Goal: Task Accomplishment & Management: Use online tool/utility

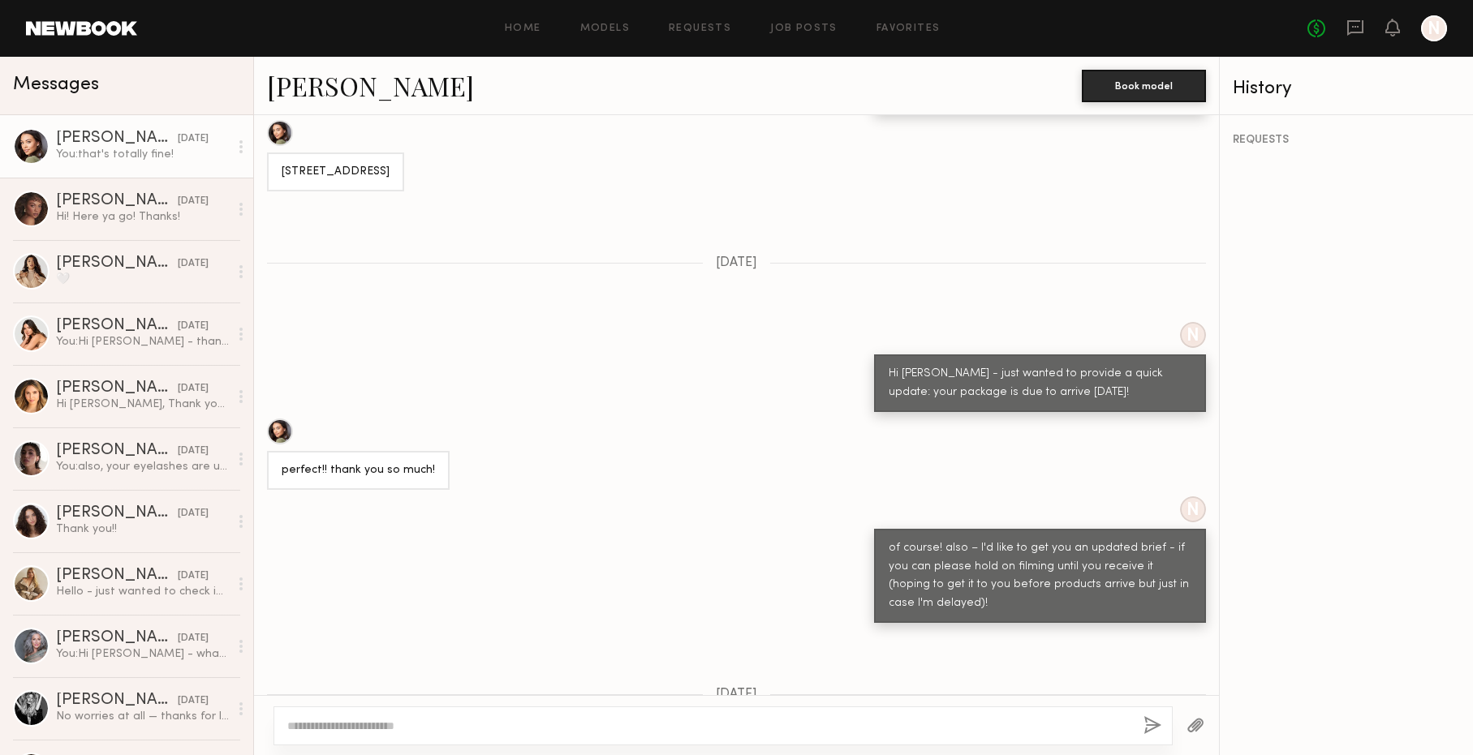
scroll to position [3501, 0]
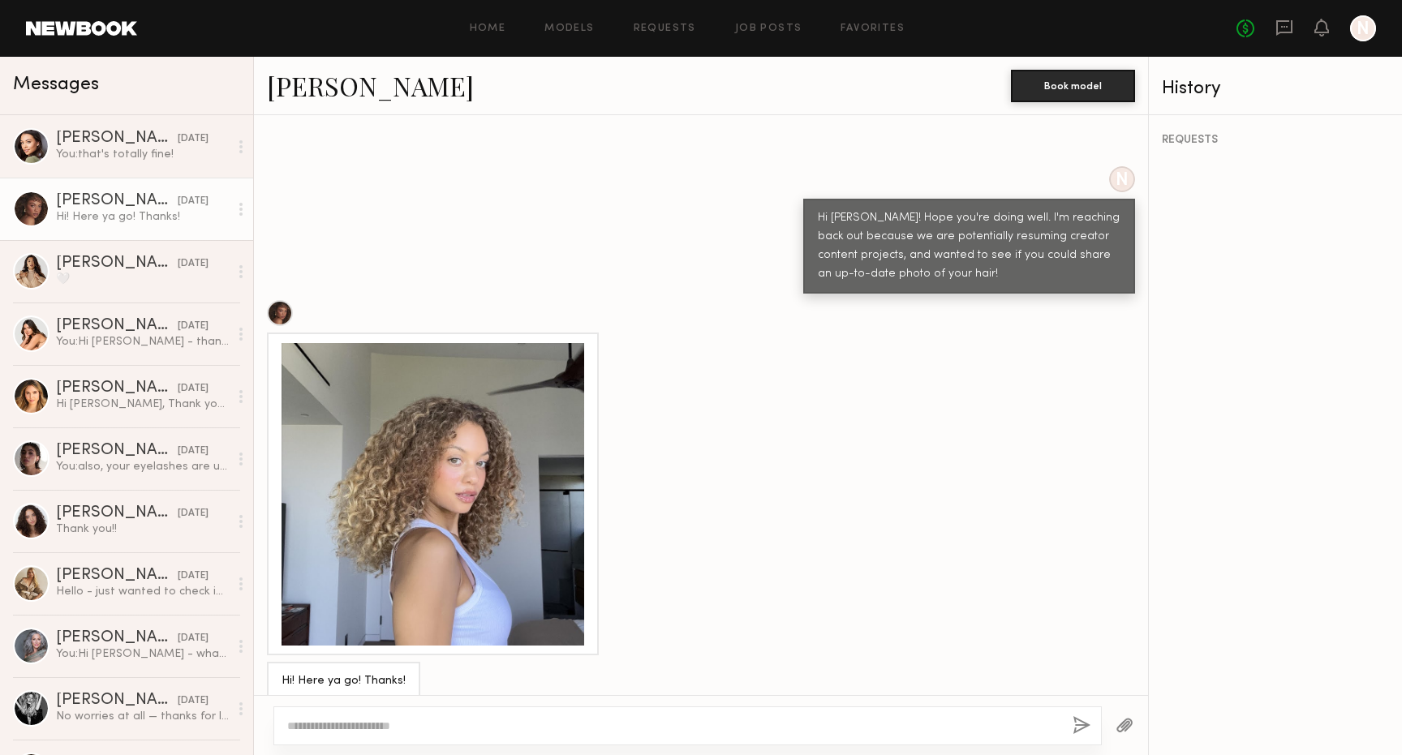
scroll to position [1320, 0]
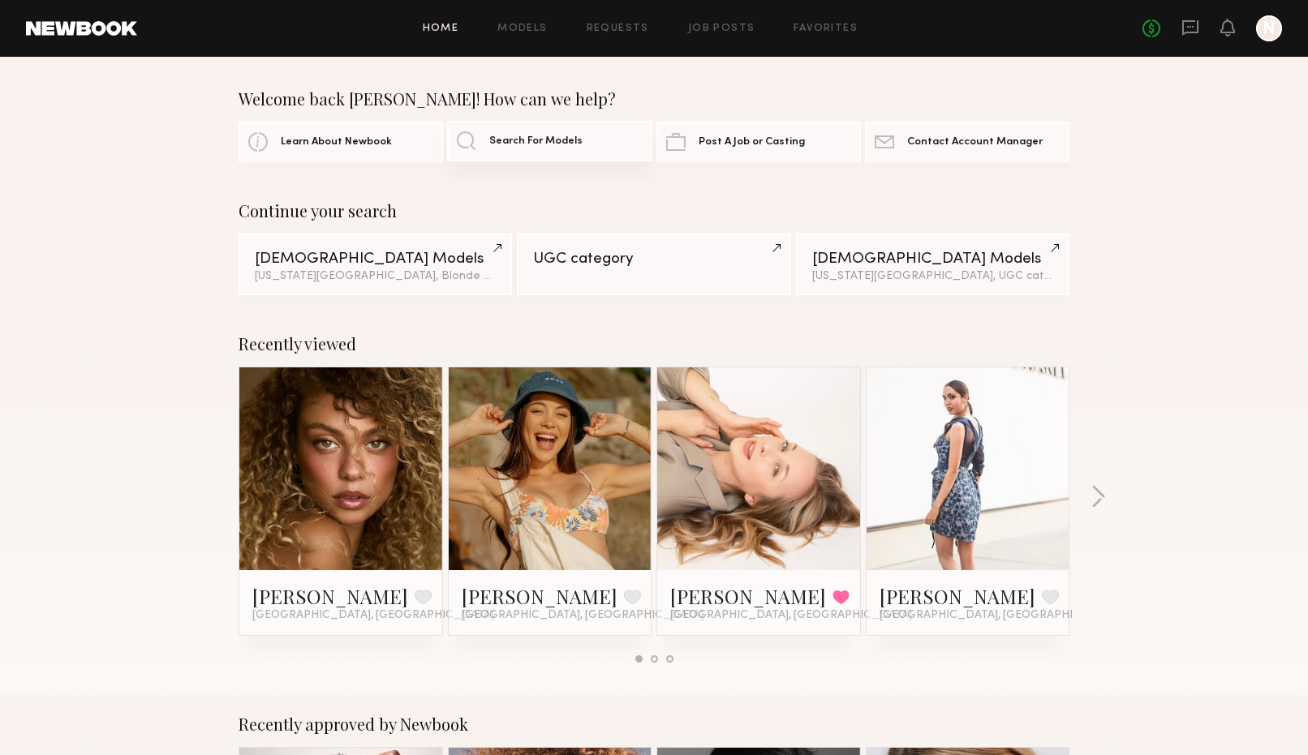
click at [549, 136] on span "Search For Models" at bounding box center [535, 141] width 93 height 11
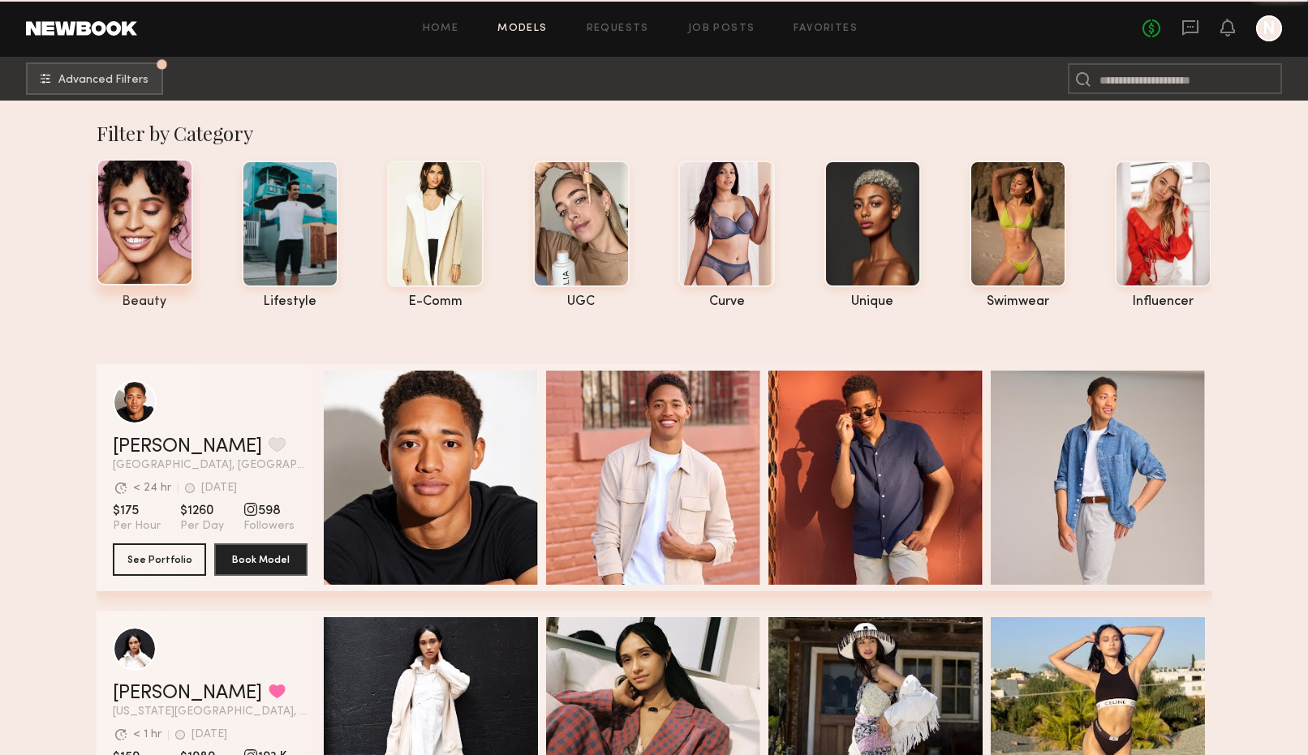
click at [166, 215] on div at bounding box center [145, 222] width 97 height 127
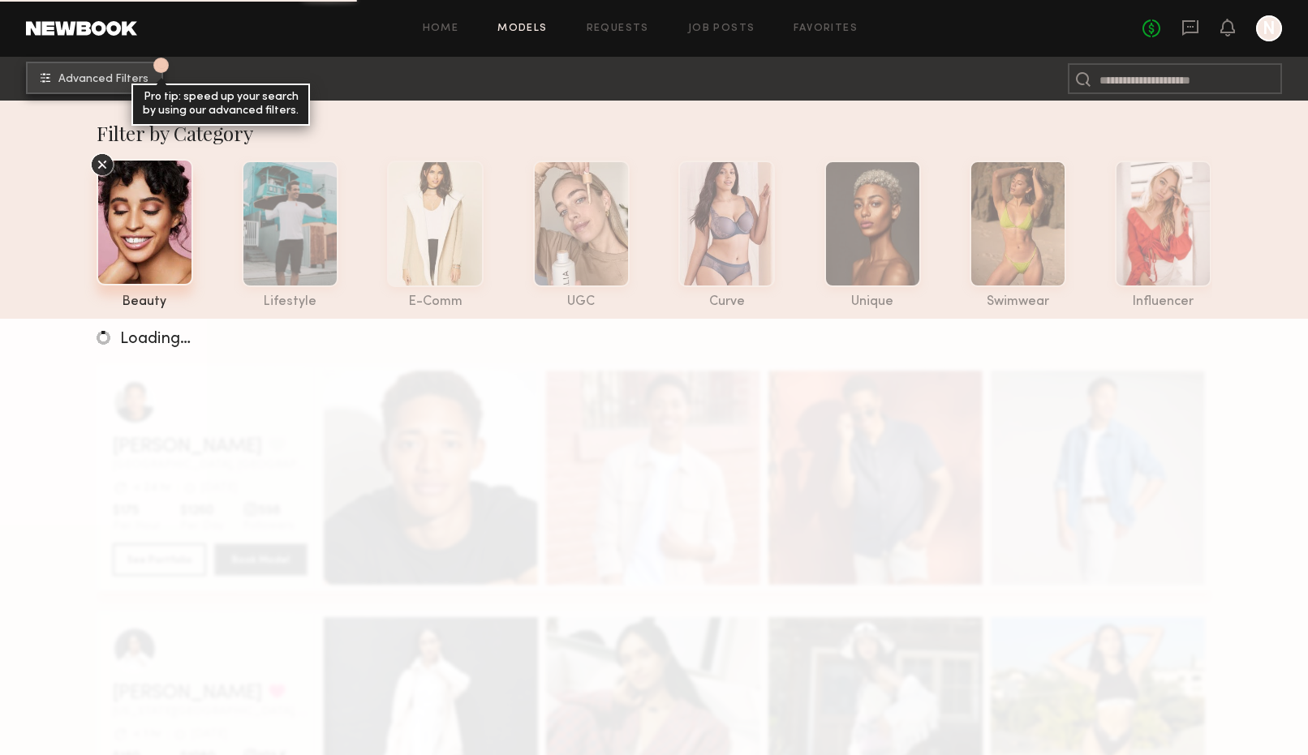
click at [94, 82] on span "Advanced Filters" at bounding box center [103, 79] width 90 height 11
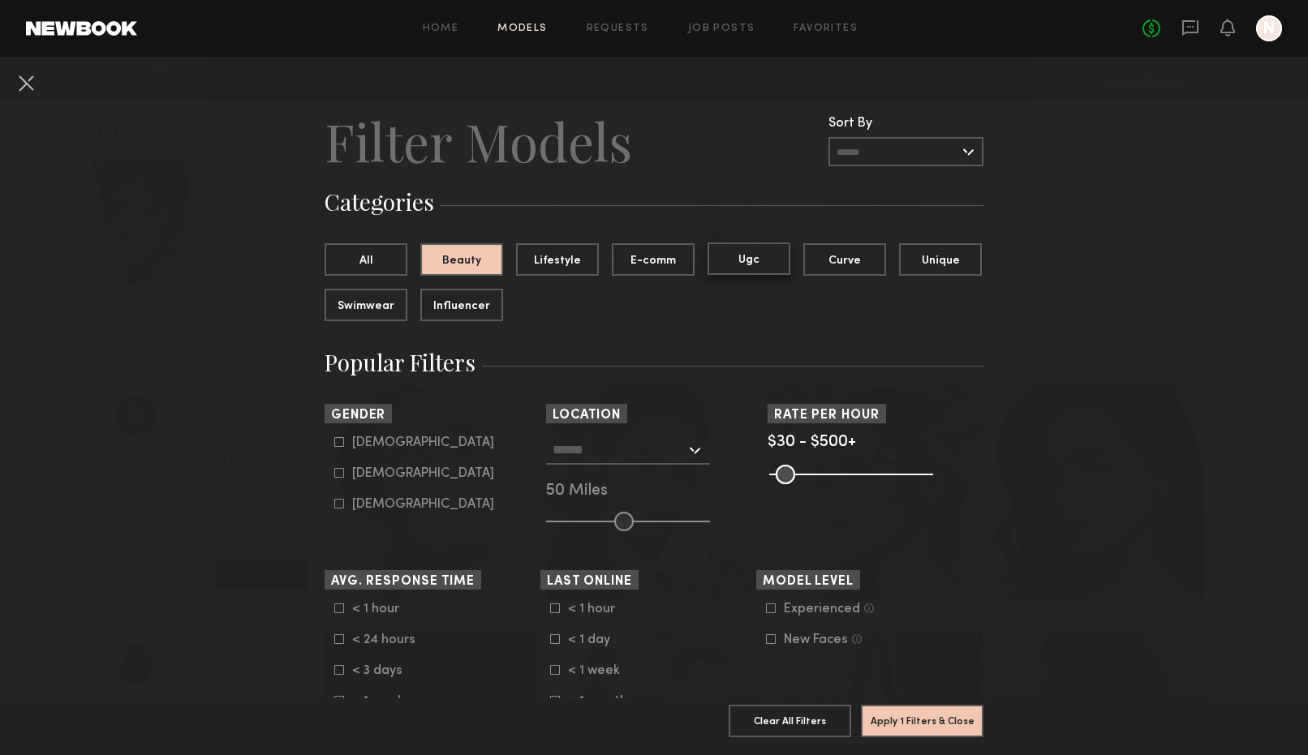
click at [752, 264] on button "Ugc" at bounding box center [749, 259] width 83 height 32
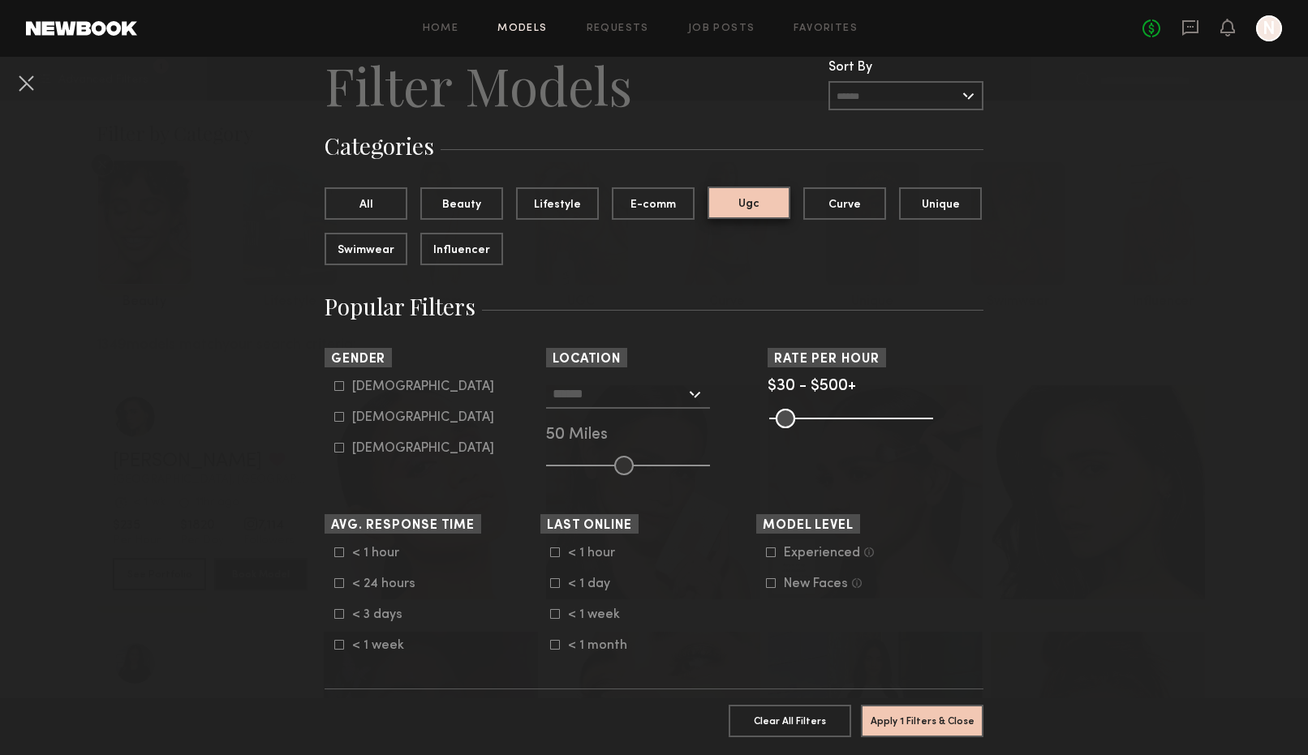
scroll to position [142, 0]
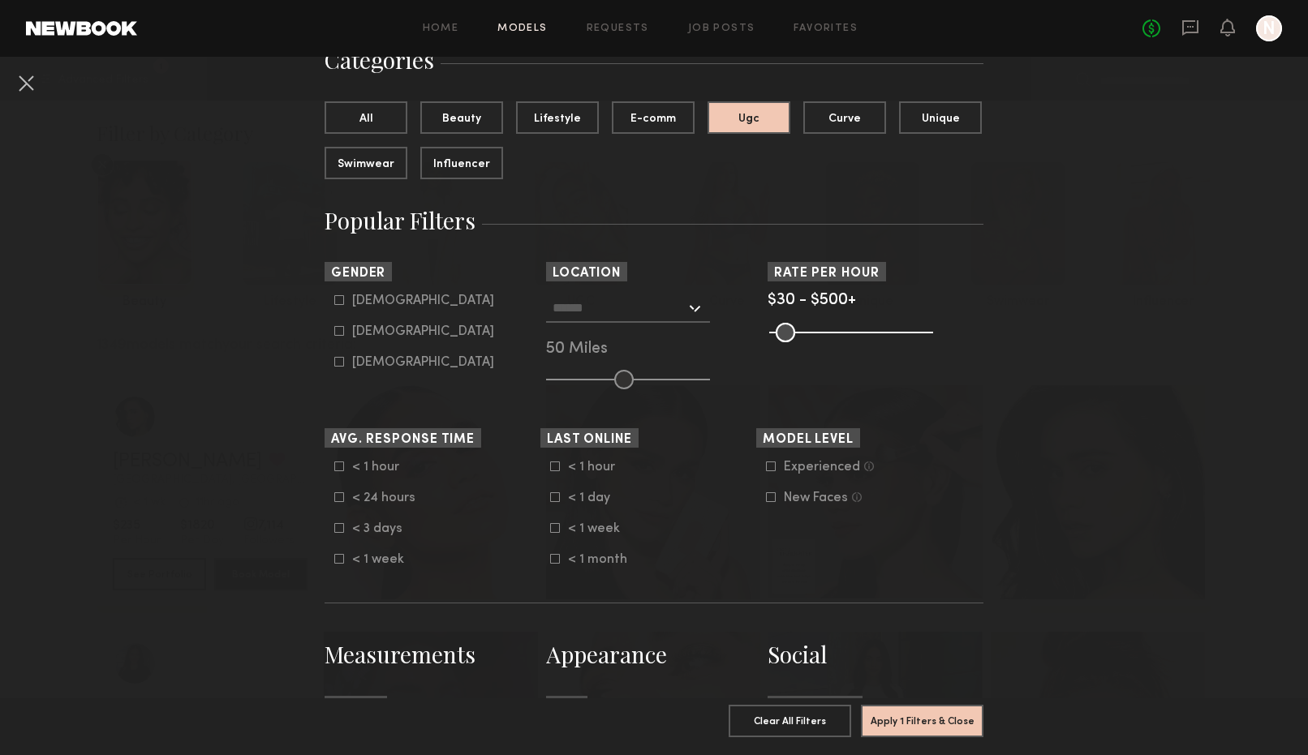
click at [353, 331] on div "Female" at bounding box center [423, 332] width 142 height 10
type input "**"
click at [885, 721] on button "Apply 2 Filters & Close" at bounding box center [922, 720] width 123 height 32
